Goal: Task Accomplishment & Management: Manage account settings

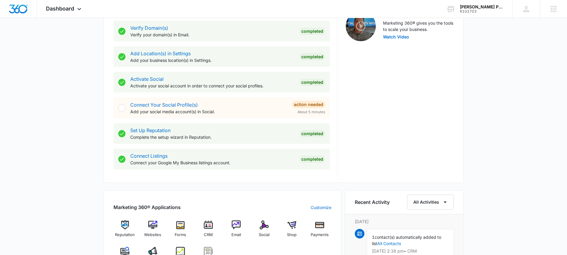
scroll to position [230, 0]
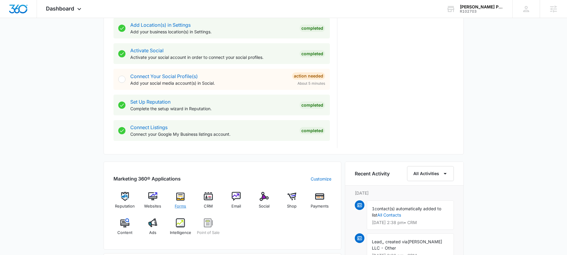
click at [181, 200] on img at bounding box center [180, 196] width 9 height 9
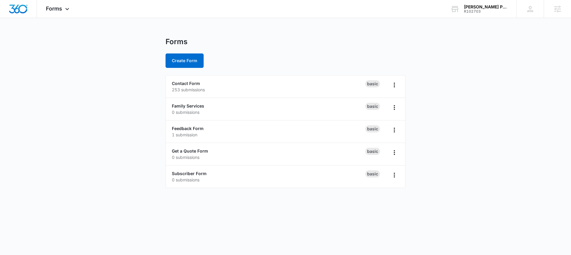
click at [126, 113] on main "Forms Create Form Contact Form 253 submissions Basic Family Services 0 submissi…" at bounding box center [285, 116] width 571 height 158
click at [177, 83] on link "Contact Form" at bounding box center [186, 83] width 28 height 5
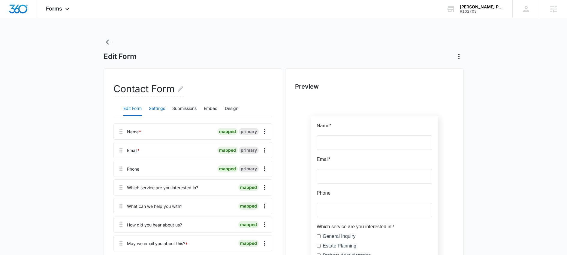
click at [162, 108] on button "Settings" at bounding box center [157, 108] width 16 height 14
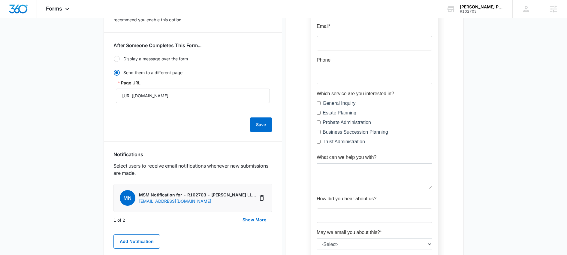
scroll to position [139, 0]
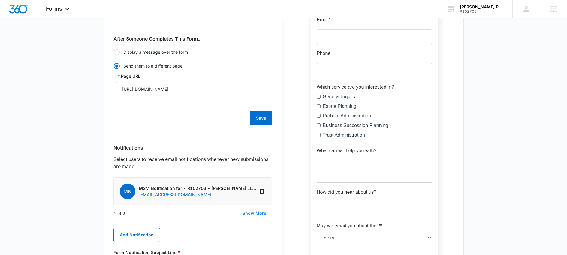
click at [252, 215] on button "Show More" at bounding box center [254, 213] width 36 height 14
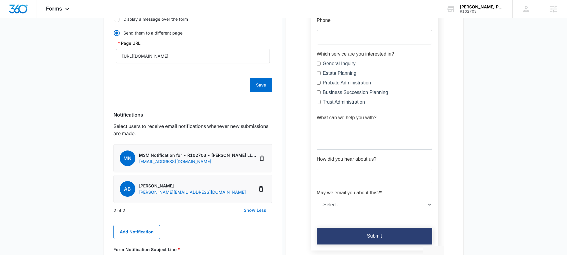
scroll to position [176, 0]
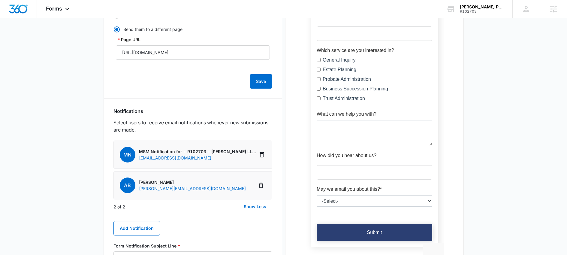
click at [144, 180] on p "[PERSON_NAME]" at bounding box center [192, 182] width 107 height 6
click at [139, 226] on button "Add Notification" at bounding box center [136, 228] width 46 height 14
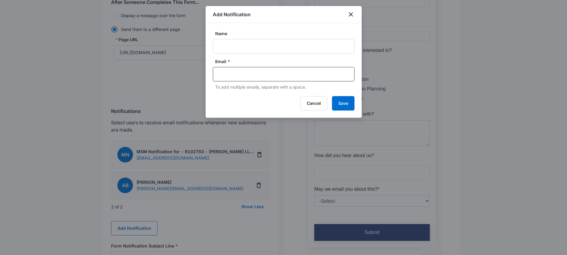
click at [274, 36] on label "Name" at bounding box center [286, 33] width 142 height 6
click at [274, 39] on input "Name" at bounding box center [284, 46] width 142 height 14
click at [269, 42] on input "Name" at bounding box center [284, 46] width 142 height 14
type input "[PERSON_NAME] Team"
click at [287, 76] on input "text" at bounding box center [284, 74] width 130 height 9
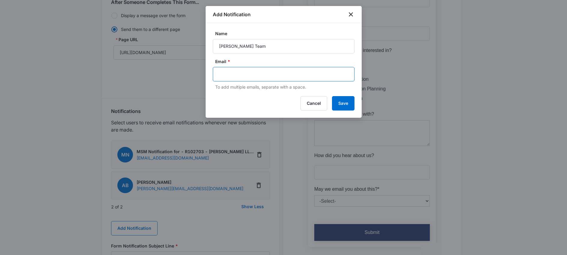
paste input "[EMAIL_ADDRESS][DOMAIN_NAME]"
type input "[EMAIL_ADDRESS][DOMAIN_NAME]"
click at [344, 100] on button "Save" at bounding box center [343, 103] width 22 height 14
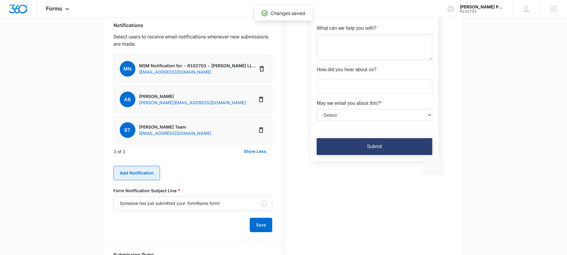
scroll to position [284, 0]
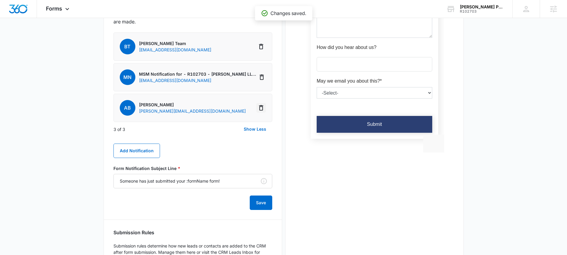
click at [262, 105] on icon "Delete Notification" at bounding box center [261, 107] width 4 height 5
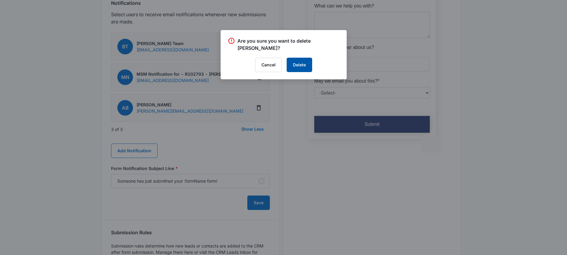
click at [295, 68] on button "Delete" at bounding box center [298, 65] width 25 height 14
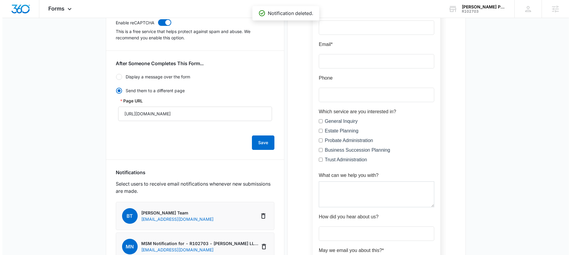
scroll to position [0, 0]
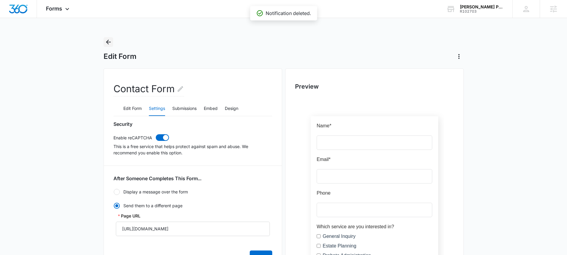
click at [107, 39] on icon "Back" at bounding box center [108, 41] width 7 height 7
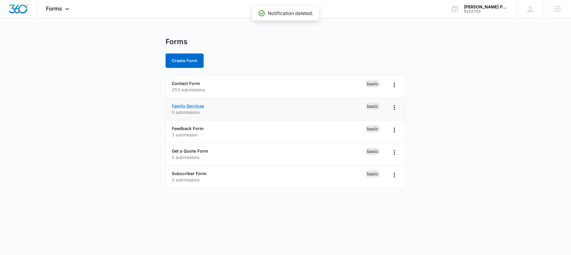
click at [189, 104] on link "Family Services" at bounding box center [188, 105] width 32 height 5
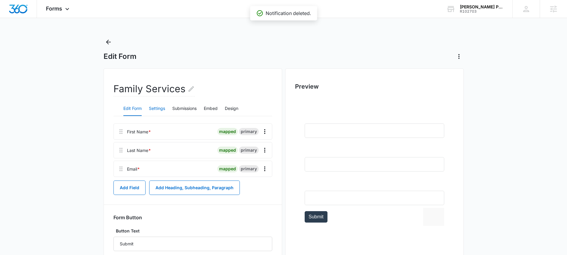
click at [155, 108] on button "Settings" at bounding box center [157, 108] width 16 height 14
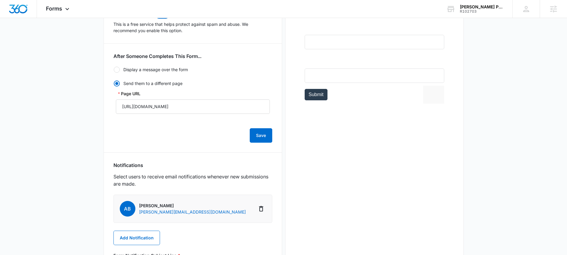
scroll to position [148, 0]
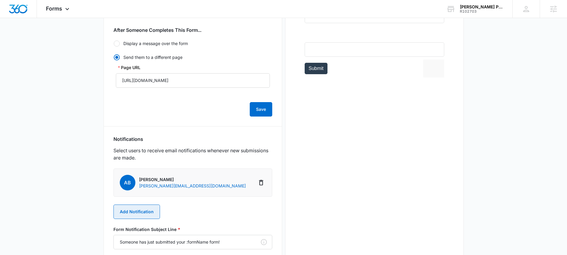
click at [137, 211] on button "Add Notification" at bounding box center [136, 211] width 46 height 14
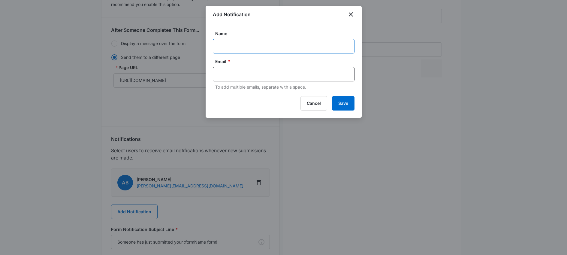
click at [252, 48] on input "Name" at bounding box center [284, 46] width 142 height 14
type input "[PERSON_NAME] Team"
click at [246, 72] on input "text" at bounding box center [284, 74] width 130 height 9
paste input "[EMAIL_ADDRESS][DOMAIN_NAME]"
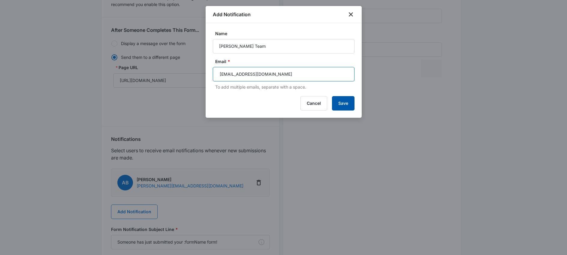
type input "[EMAIL_ADDRESS][DOMAIN_NAME]"
click at [339, 100] on button "Save" at bounding box center [343, 103] width 22 height 14
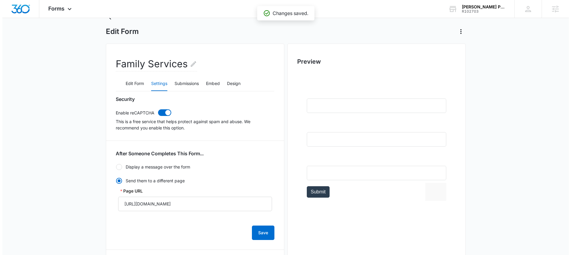
scroll to position [0, 0]
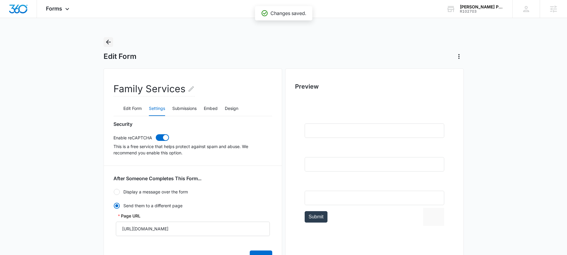
click at [108, 40] on icon "Back" at bounding box center [108, 41] width 7 height 7
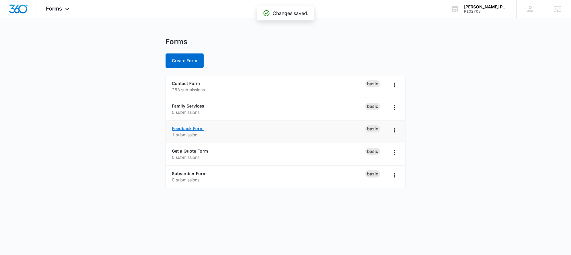
click at [182, 130] on link "Feedback Form" at bounding box center [188, 128] width 32 height 5
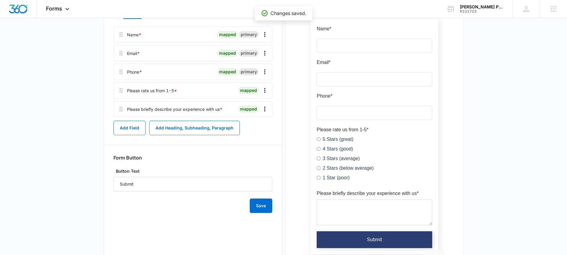
scroll to position [52, 0]
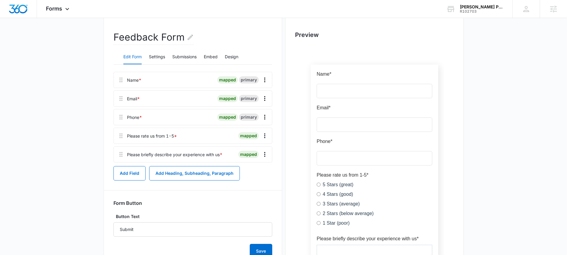
click at [165, 62] on div "Edit Form Settings Submissions Embed Design" at bounding box center [192, 56] width 159 height 15
click at [158, 54] on button "Settings" at bounding box center [157, 57] width 16 height 14
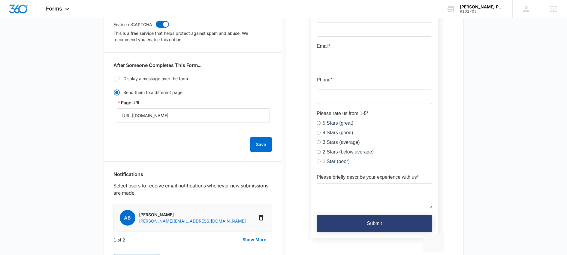
scroll to position [145, 0]
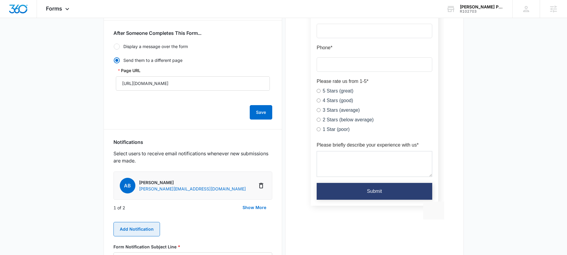
click at [136, 226] on button "Add Notification" at bounding box center [136, 229] width 46 height 14
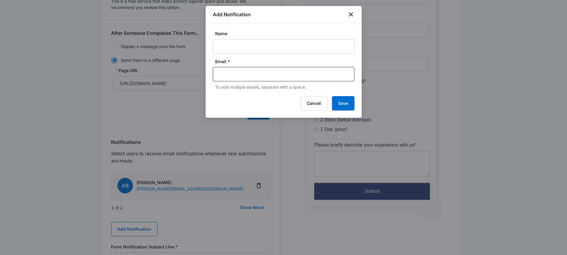
click at [228, 55] on form "Name Email * To add multiple emails, separate with a space." at bounding box center [284, 60] width 142 height 60
click at [228, 48] on input "Name" at bounding box center [284, 46] width 142 height 14
type input "B"
type input "[PERSON_NAME] Team"
click at [225, 71] on input "text" at bounding box center [284, 74] width 130 height 9
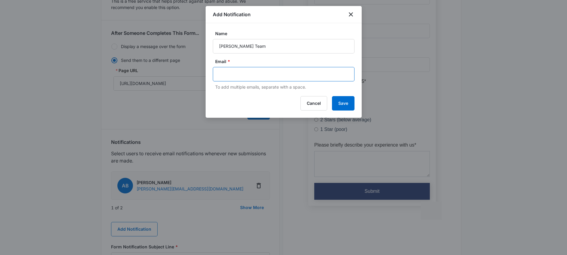
paste input "[EMAIL_ADDRESS][DOMAIN_NAME]"
type input "[EMAIL_ADDRESS][DOMAIN_NAME]"
click at [334, 101] on button "Save" at bounding box center [343, 103] width 22 height 14
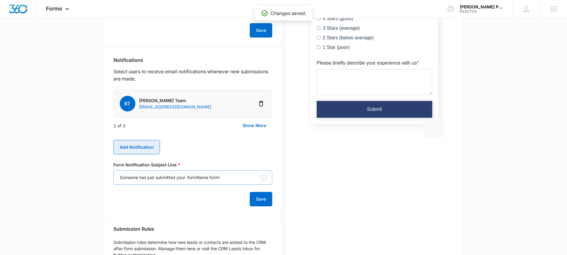
scroll to position [221, 0]
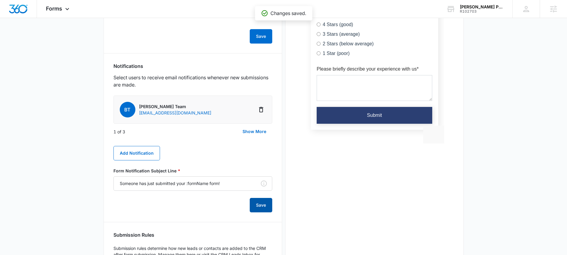
click at [257, 208] on button "Save" at bounding box center [261, 205] width 22 height 14
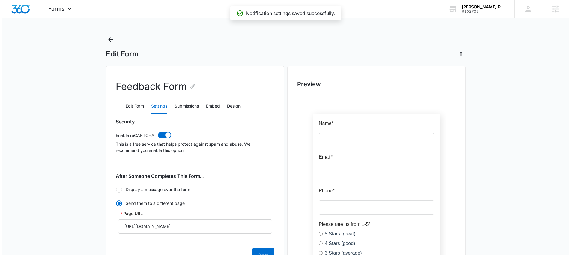
scroll to position [0, 0]
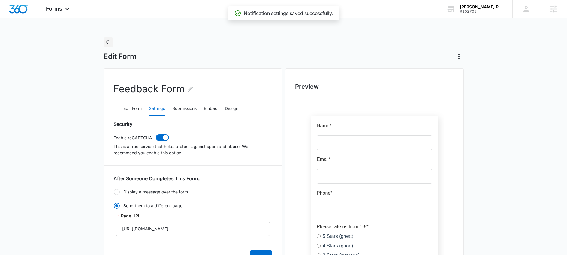
click at [103, 40] on button "Back" at bounding box center [108, 42] width 10 height 10
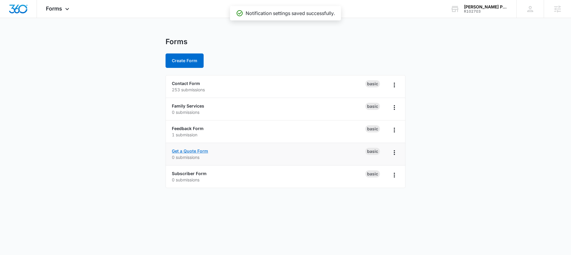
click at [184, 151] on link "Get a Quote Form" at bounding box center [190, 150] width 36 height 5
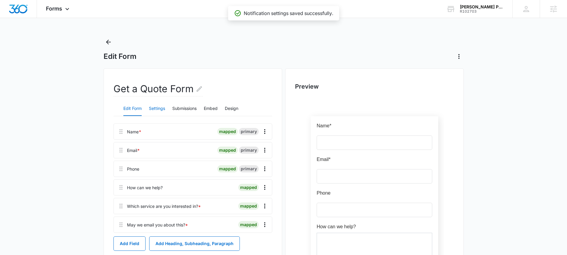
click at [160, 105] on button "Settings" at bounding box center [157, 108] width 16 height 14
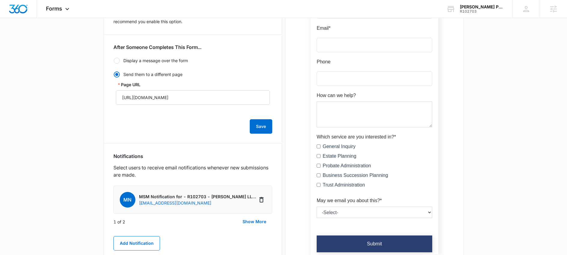
scroll to position [137, 0]
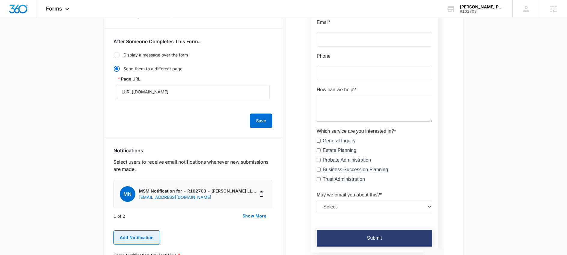
click at [139, 237] on button "Add Notification" at bounding box center [136, 237] width 46 height 14
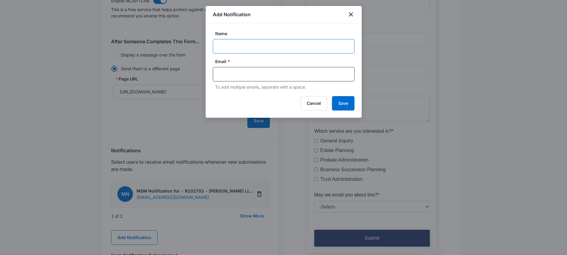
click at [269, 44] on input "Name" at bounding box center [284, 46] width 142 height 14
type input "[PERSON_NAME] Team"
click at [236, 77] on input "text" at bounding box center [284, 74] width 130 height 9
paste input "[EMAIL_ADDRESS][DOMAIN_NAME]"
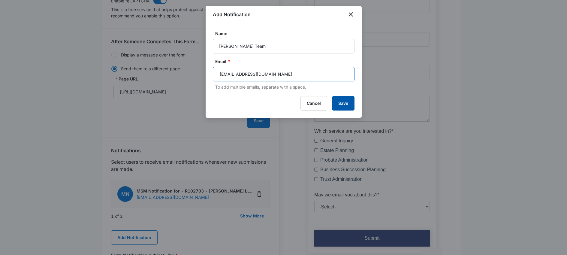
type input "[EMAIL_ADDRESS][DOMAIN_NAME]"
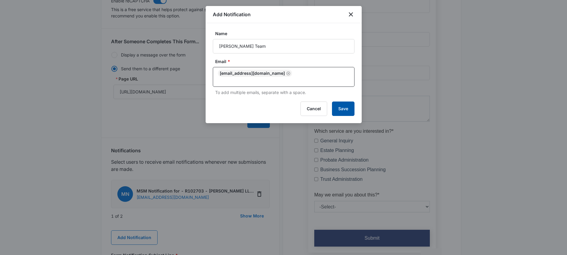
click at [337, 101] on button "Save" at bounding box center [343, 108] width 22 height 14
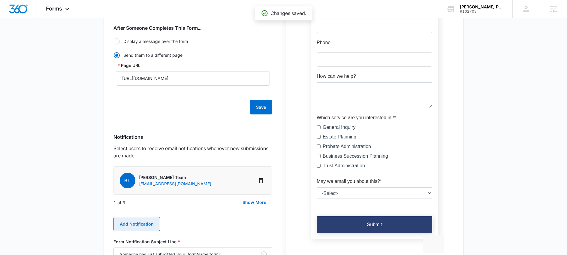
scroll to position [160, 0]
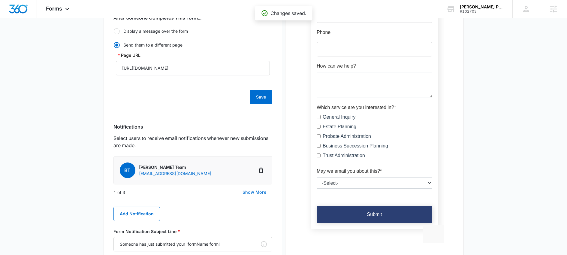
click at [254, 193] on button "Show More" at bounding box center [254, 192] width 36 height 14
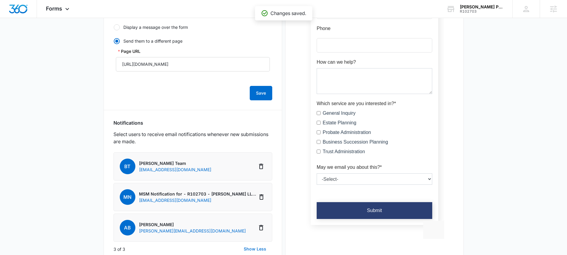
scroll to position [169, 0]
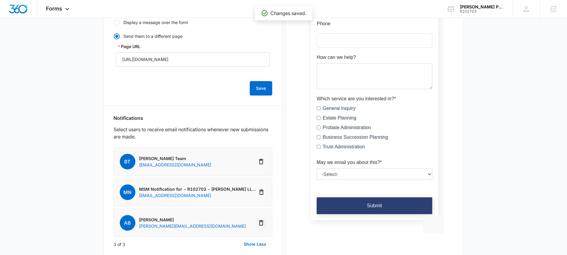
click at [263, 223] on icon "Delete Notification" at bounding box center [260, 222] width 7 height 7
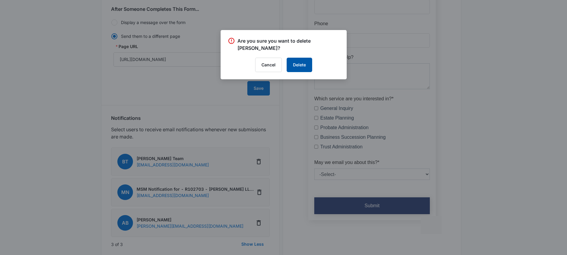
click at [301, 67] on button "Delete" at bounding box center [298, 65] width 25 height 14
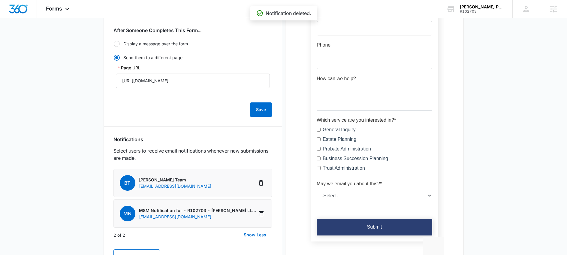
scroll to position [3, 0]
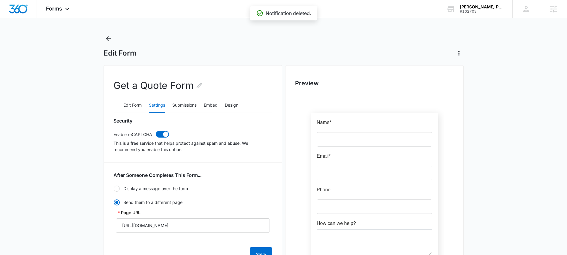
click at [110, 37] on icon "Back" at bounding box center [108, 38] width 7 height 7
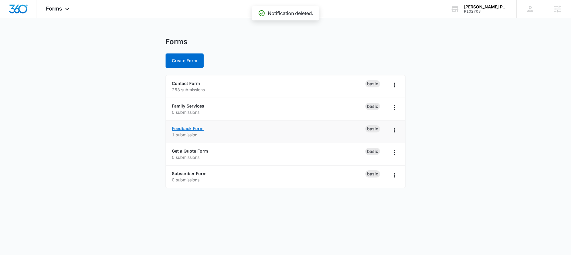
click at [181, 130] on link "Feedback Form" at bounding box center [188, 128] width 32 height 5
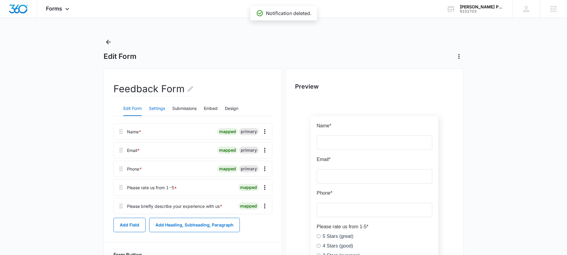
click at [159, 105] on button "Settings" at bounding box center [157, 108] width 16 height 14
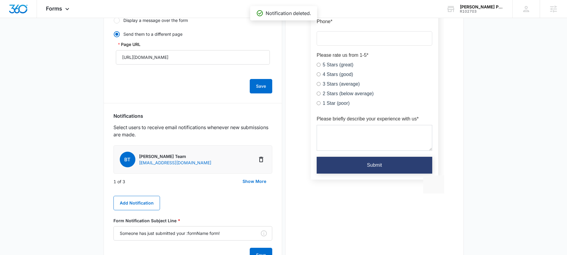
scroll to position [172, 0]
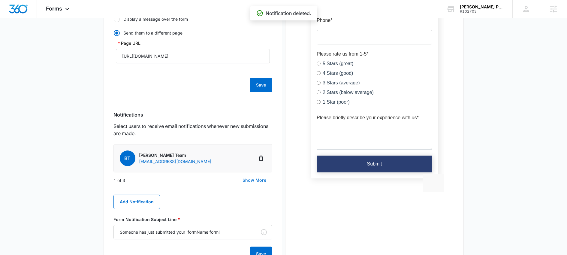
click at [266, 180] on button "Show More" at bounding box center [254, 180] width 36 height 14
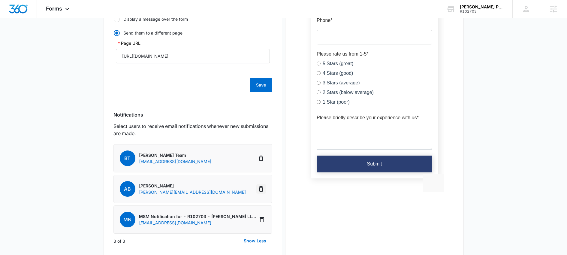
click at [260, 188] on icon "Delete Notification" at bounding box center [260, 188] width 7 height 7
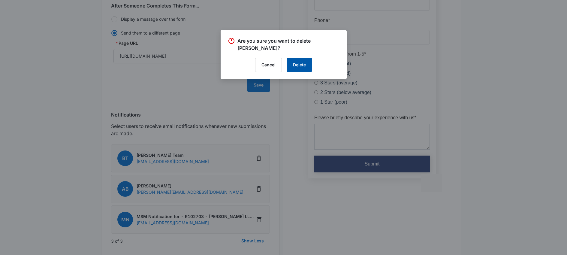
click at [294, 68] on button "Delete" at bounding box center [298, 65] width 25 height 14
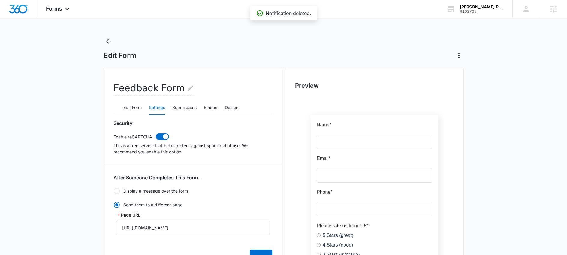
scroll to position [0, 0]
click at [108, 41] on icon "Back" at bounding box center [108, 41] width 7 height 7
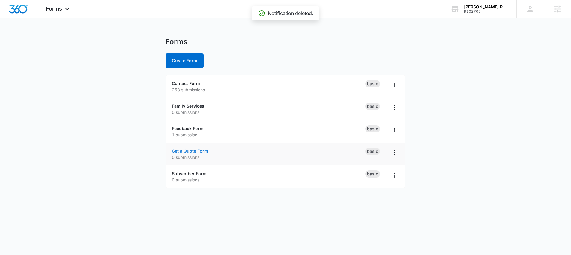
click at [185, 150] on link "Get a Quote Form" at bounding box center [190, 150] width 36 height 5
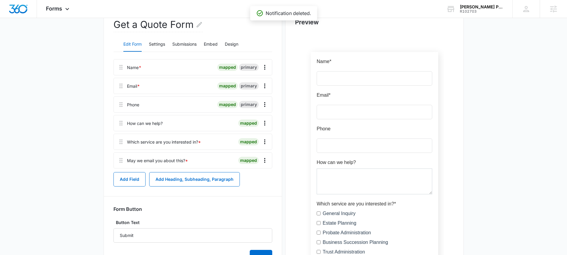
scroll to position [63, 0]
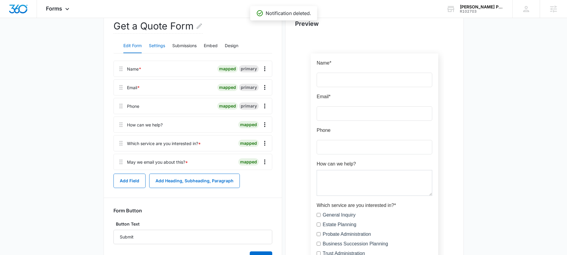
click at [158, 47] on button "Settings" at bounding box center [157, 46] width 16 height 14
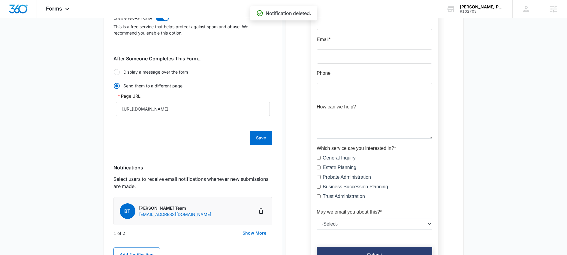
scroll to position [169, 0]
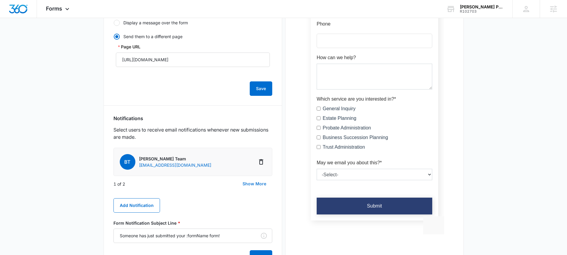
click at [257, 182] on button "Show More" at bounding box center [254, 183] width 36 height 14
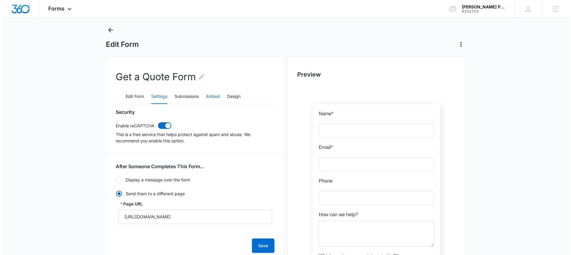
scroll to position [0, 0]
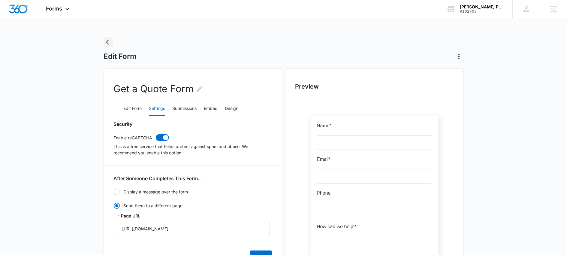
click at [112, 42] on button "Back" at bounding box center [108, 42] width 10 height 10
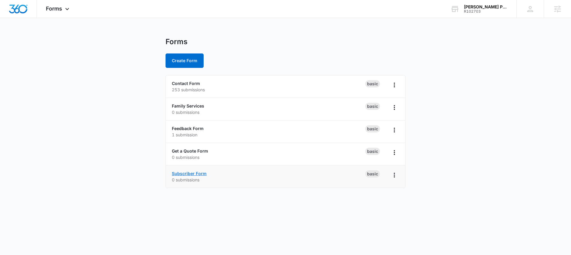
click at [189, 172] on link "Subscriber Form" at bounding box center [189, 173] width 35 height 5
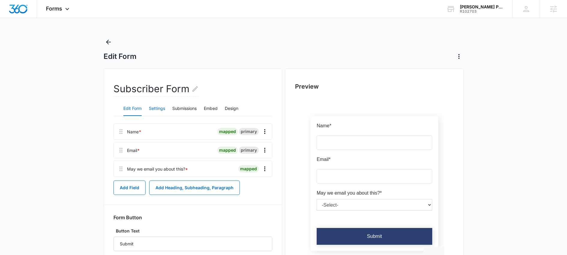
click at [158, 110] on button "Settings" at bounding box center [157, 108] width 16 height 14
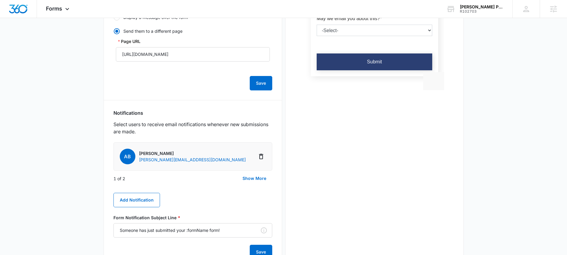
scroll to position [175, 0]
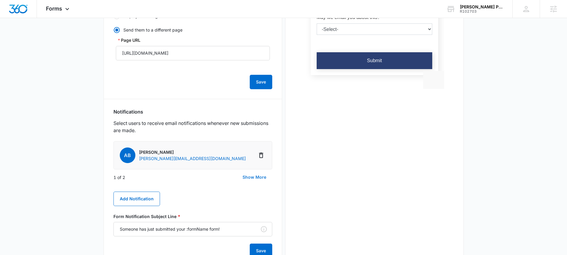
click at [254, 178] on button "Show More" at bounding box center [254, 177] width 36 height 14
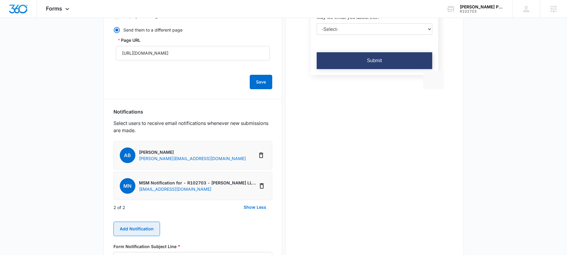
click at [137, 224] on button "Add Notification" at bounding box center [136, 228] width 46 height 14
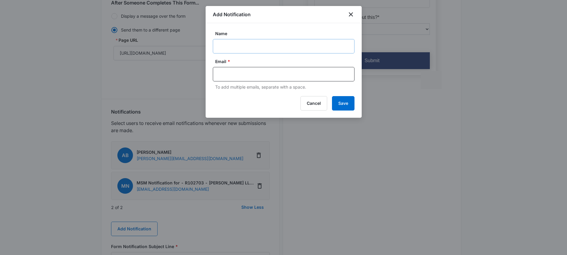
drag, startPoint x: 242, startPoint y: 58, endPoint x: 240, endPoint y: 47, distance: 11.4
click at [242, 59] on label "Email *" at bounding box center [286, 61] width 142 height 6
click at [240, 47] on input "Name" at bounding box center [284, 46] width 142 height 14
type input "[PERSON_NAME] Team"
click at [239, 74] on input "text" at bounding box center [284, 74] width 130 height 9
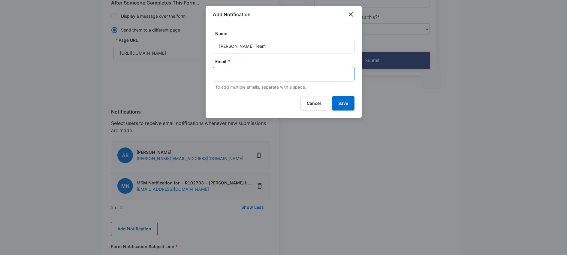
paste input "[EMAIL_ADDRESS][DOMAIN_NAME]"
type input "[EMAIL_ADDRESS][DOMAIN_NAME]"
click at [346, 101] on button "Save" at bounding box center [343, 103] width 22 height 14
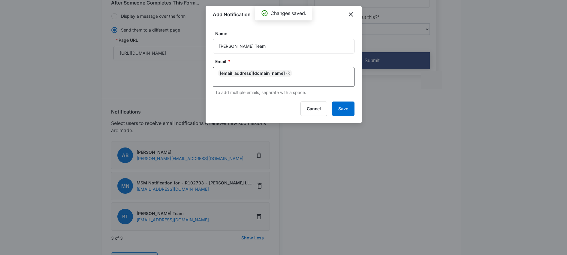
scroll to position [187, 0]
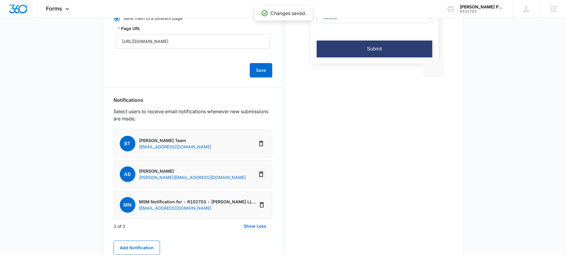
click at [262, 173] on icon "Delete Notification" at bounding box center [261, 173] width 4 height 5
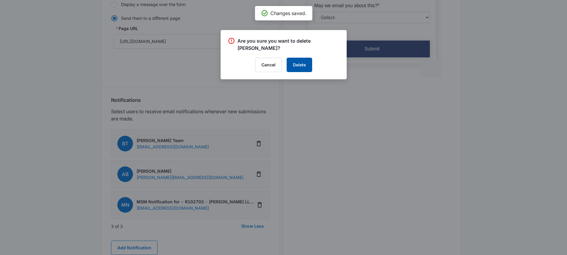
click at [296, 71] on button "Delete" at bounding box center [298, 65] width 25 height 14
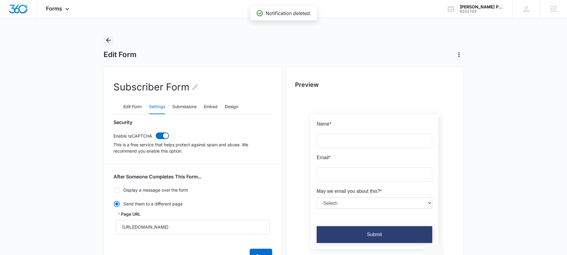
scroll to position [0, 0]
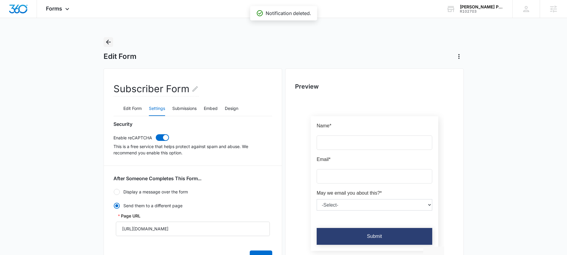
click at [109, 40] on icon "Back" at bounding box center [108, 41] width 7 height 7
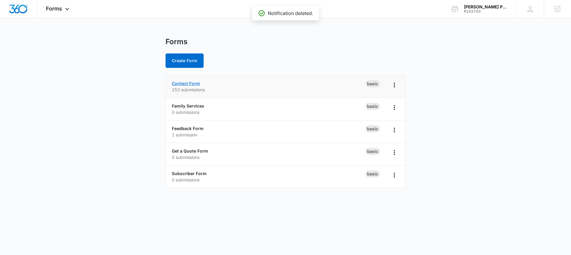
click at [186, 82] on link "Contact Form" at bounding box center [186, 83] width 28 height 5
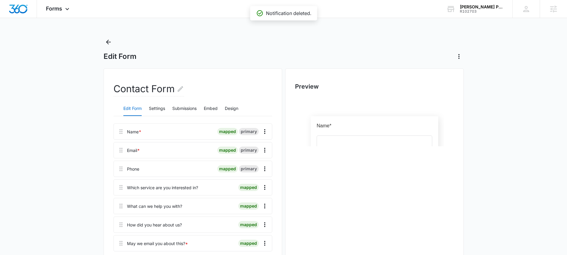
click at [166, 109] on div "Edit Form Settings Submissions Embed Design" at bounding box center [192, 108] width 159 height 15
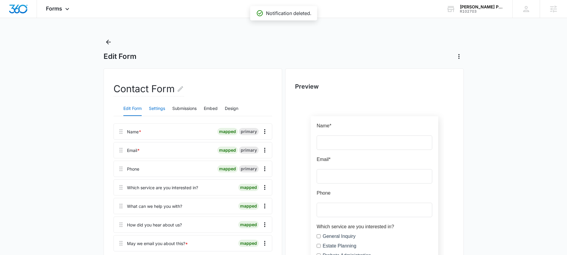
click at [159, 105] on button "Settings" at bounding box center [157, 108] width 16 height 14
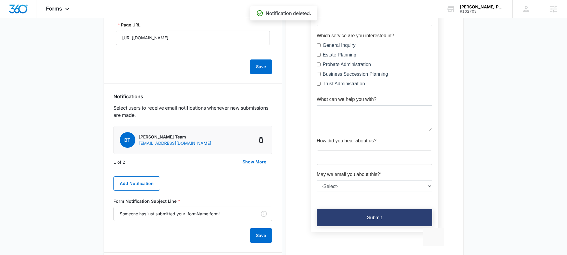
scroll to position [198, 0]
